Goal: Information Seeking & Learning: Learn about a topic

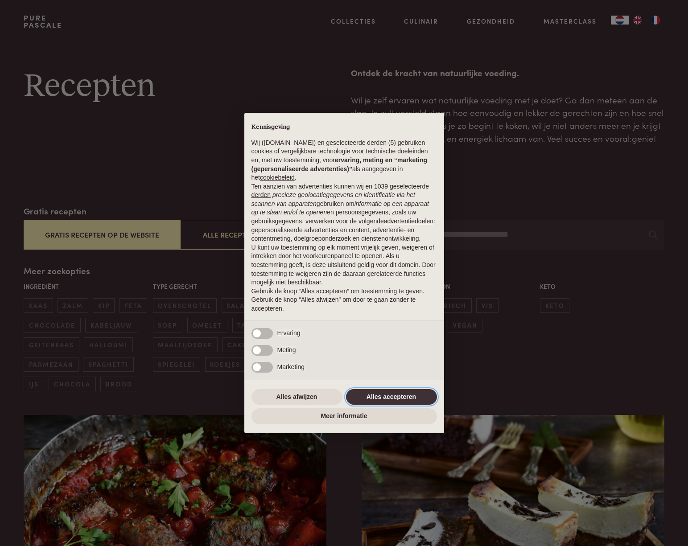
click at [397, 399] on button "Alles accepteren" at bounding box center [391, 397] width 91 height 16
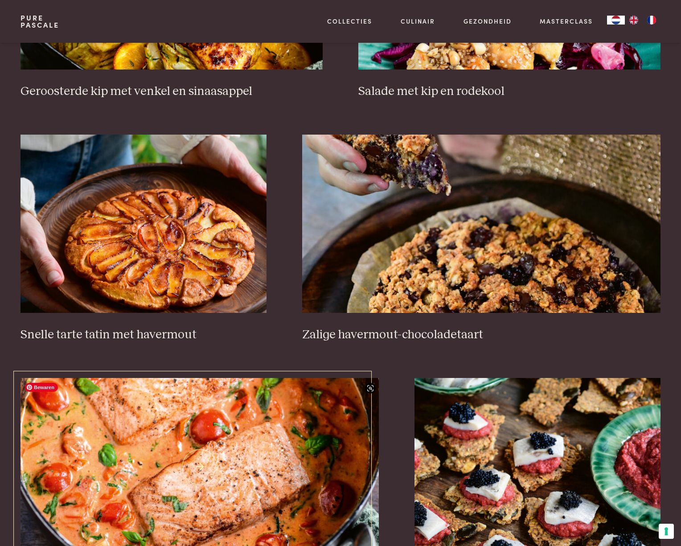
scroll to position [1455, 0]
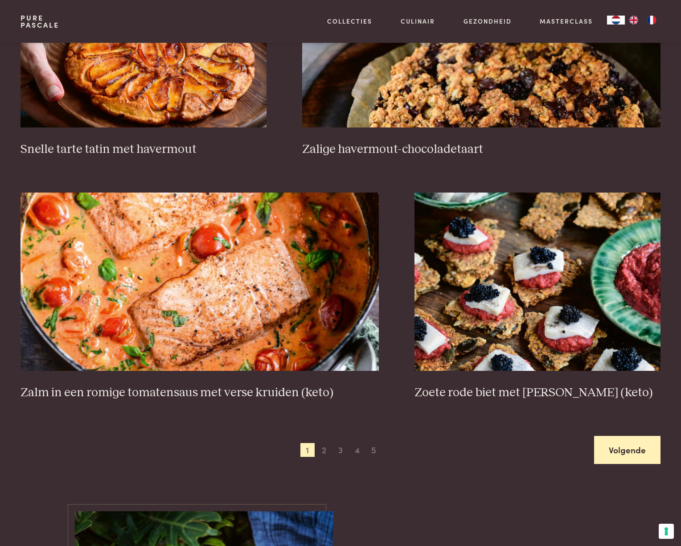
click at [629, 447] on link "Volgende" at bounding box center [627, 450] width 66 height 28
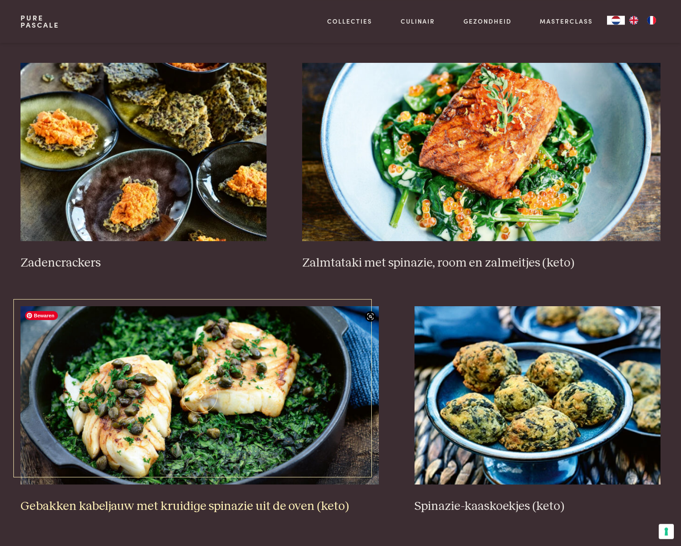
scroll to position [1431, 0]
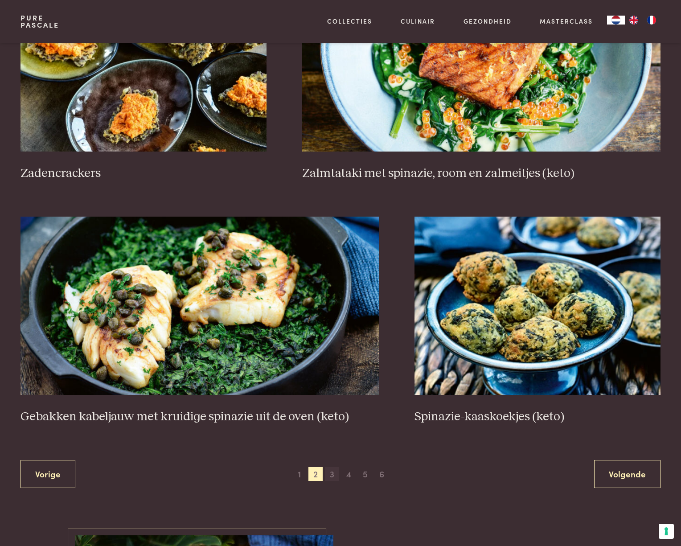
click at [335, 473] on span "3" at bounding box center [332, 474] width 14 height 14
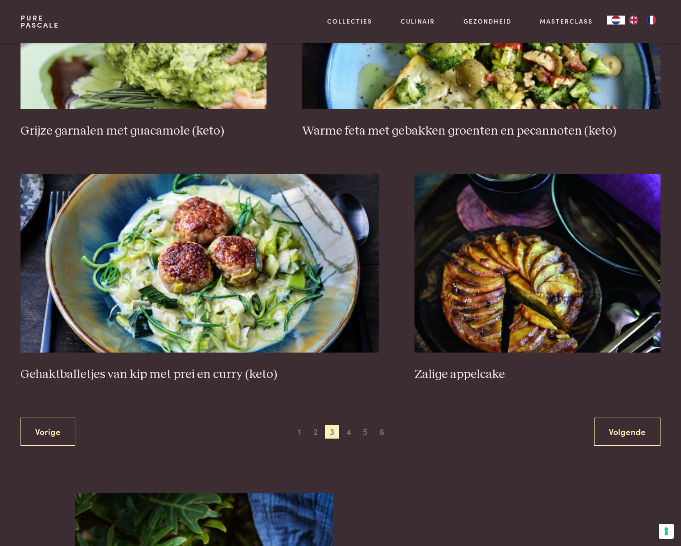
scroll to position [1510, 0]
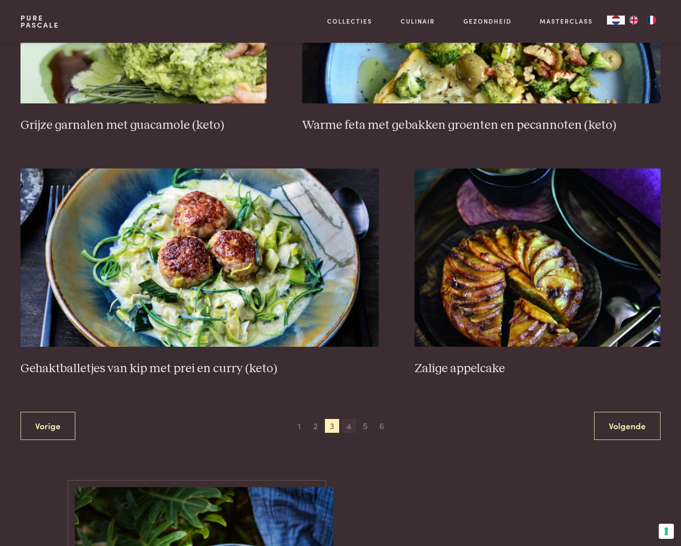
click at [354, 427] on span "4" at bounding box center [349, 426] width 14 height 14
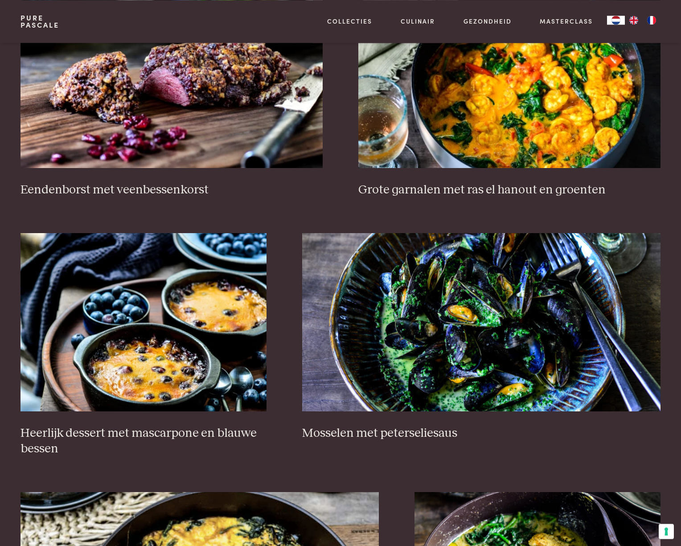
scroll to position [447, 0]
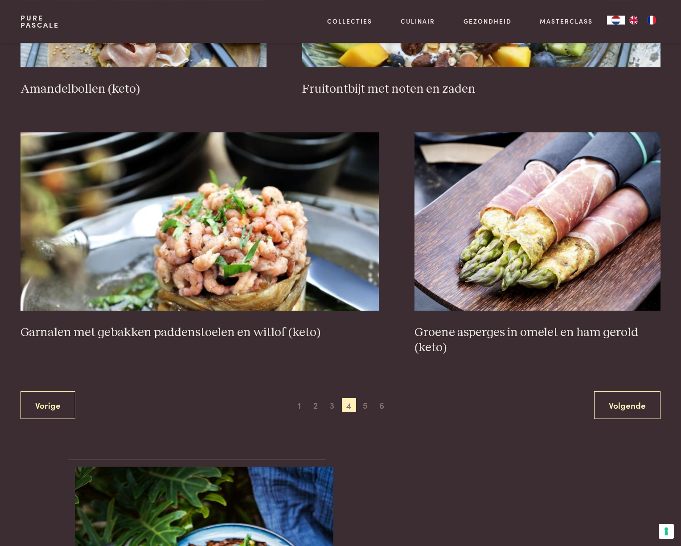
scroll to position [1641, 0]
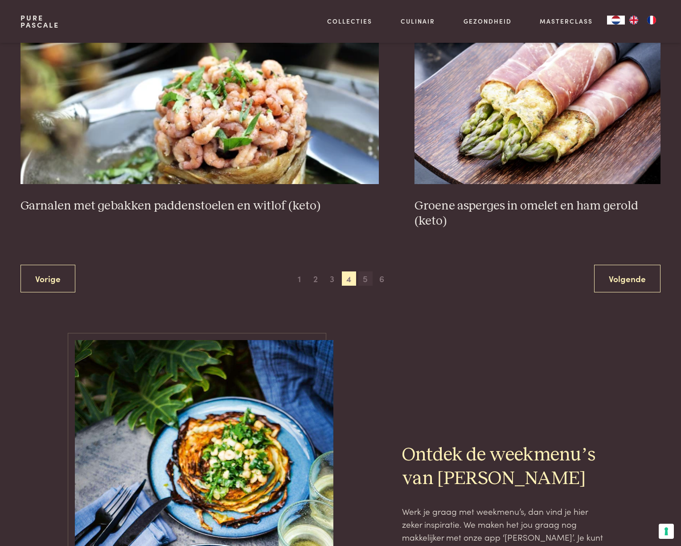
click at [367, 279] on span "5" at bounding box center [365, 278] width 14 height 14
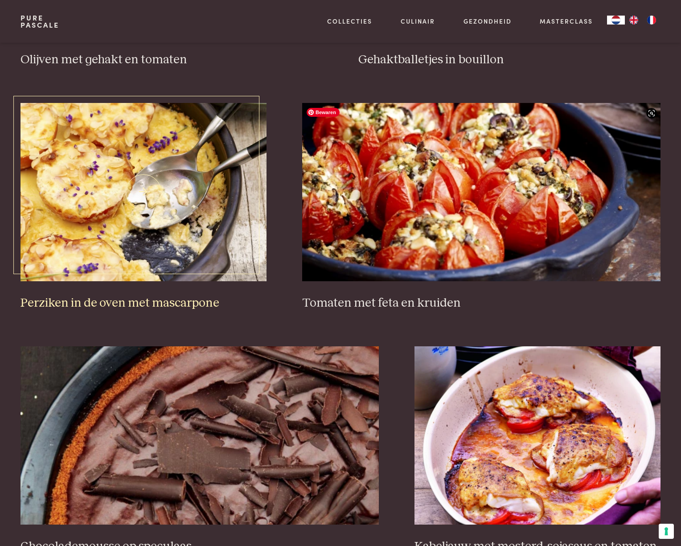
scroll to position [1410, 0]
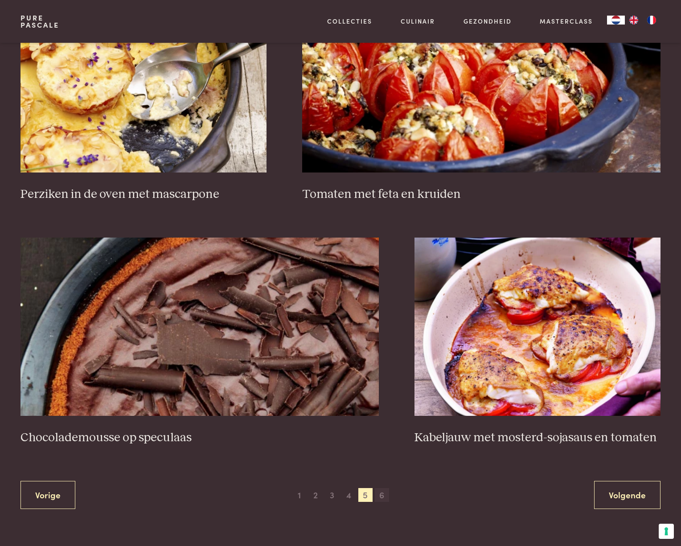
click at [381, 494] on span "6" at bounding box center [382, 495] width 14 height 14
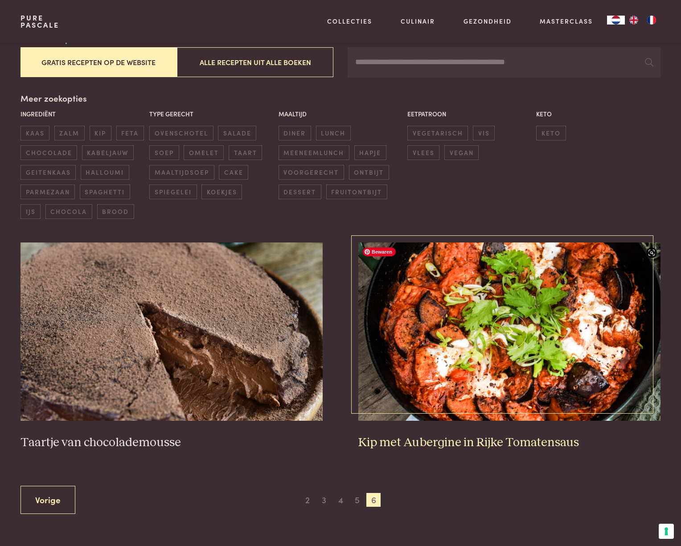
scroll to position [172, 0]
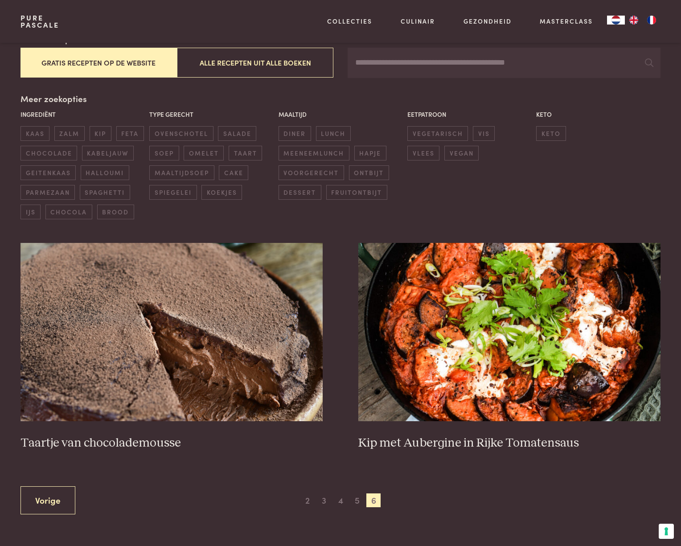
click at [111, 63] on button "Gratis recepten op de website" at bounding box center [99, 63] width 156 height 30
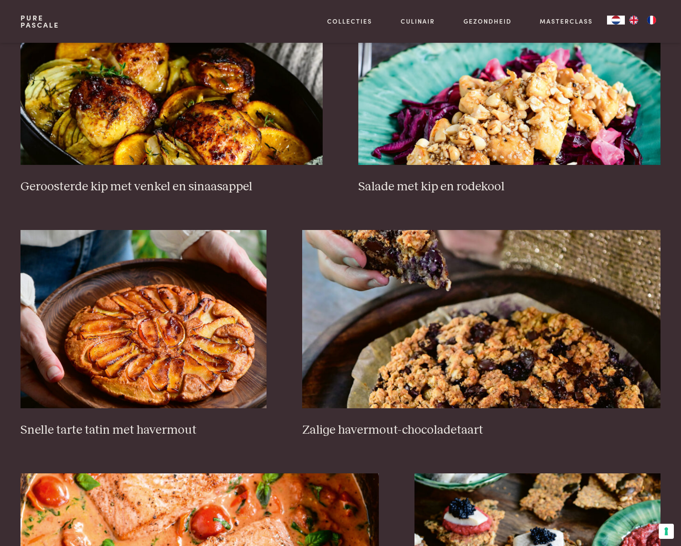
scroll to position [1438, 0]
